Goal: Task Accomplishment & Management: Manage account settings

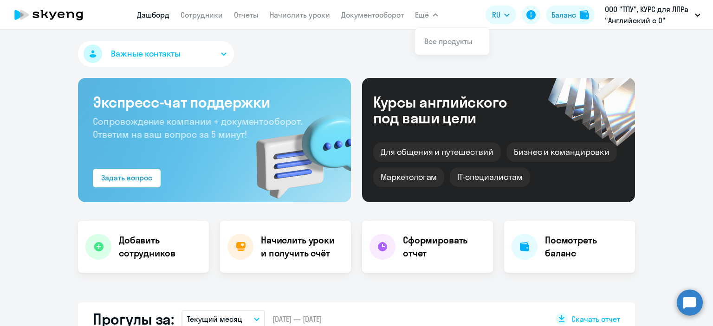
select select "30"
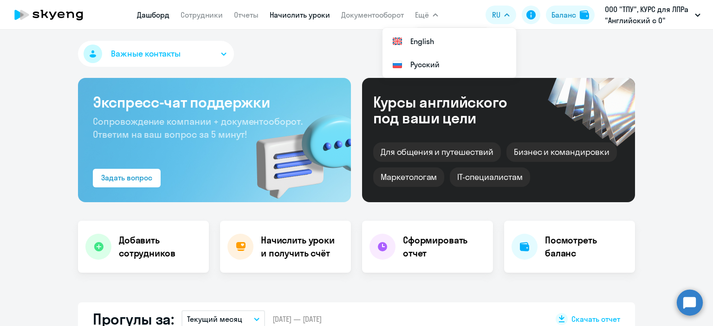
click at [316, 15] on link "Начислить уроки" at bounding box center [300, 14] width 60 height 9
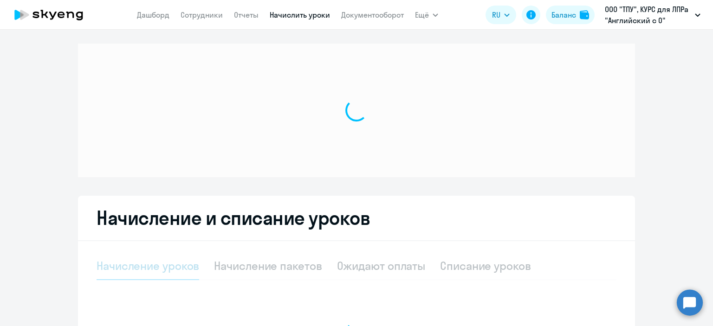
select select "10"
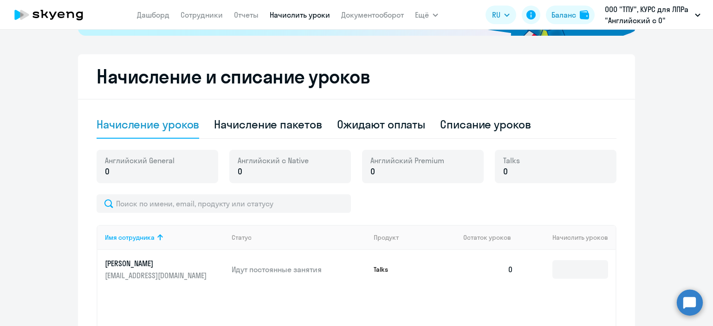
scroll to position [226, 0]
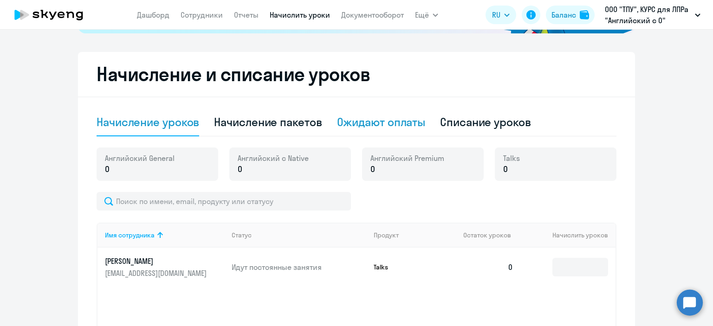
click at [371, 122] on div "Ожидают оплаты" at bounding box center [381, 122] width 89 height 15
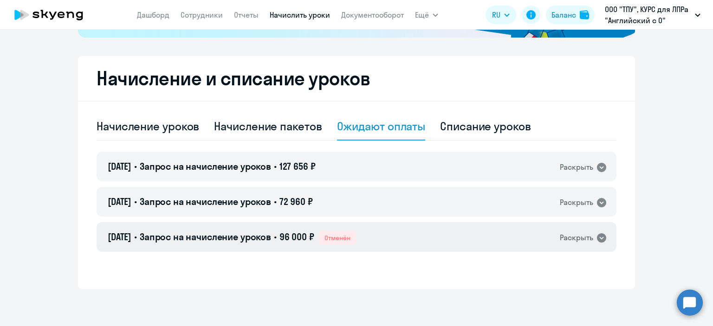
click at [596, 234] on icon at bounding box center [601, 237] width 11 height 11
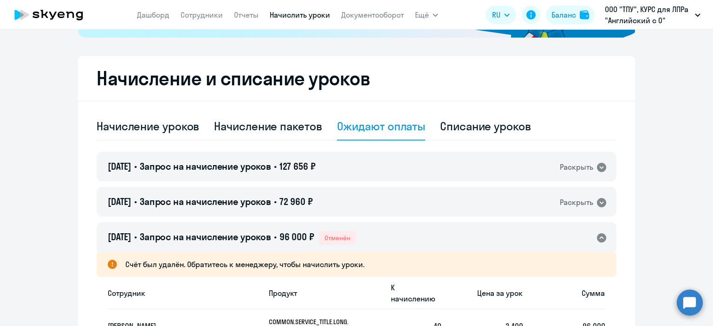
scroll to position [226, 0]
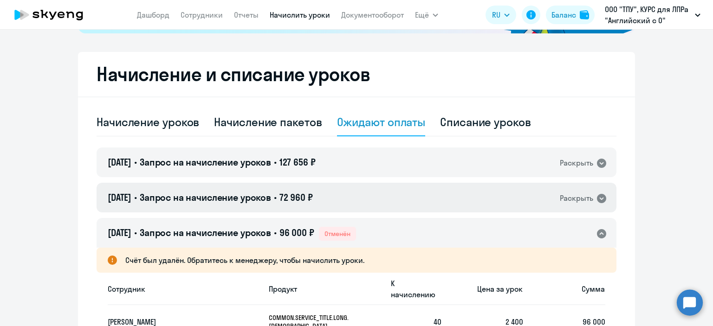
click at [603, 195] on div "[DATE] • Запрос на начисление уроков • 72 960 ₽ Раскрыть" at bounding box center [356, 198] width 520 height 30
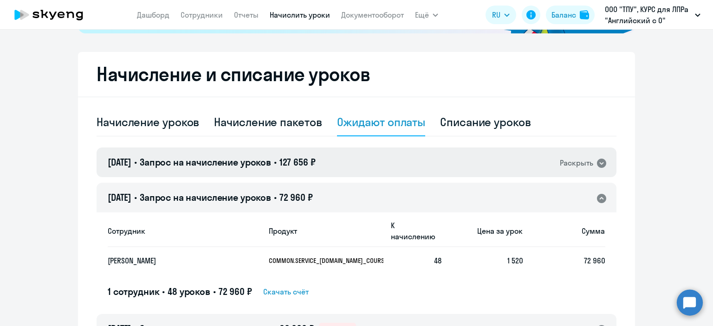
click at [596, 159] on icon at bounding box center [601, 163] width 11 height 11
